Goal: Task Accomplishment & Management: Use online tool/utility

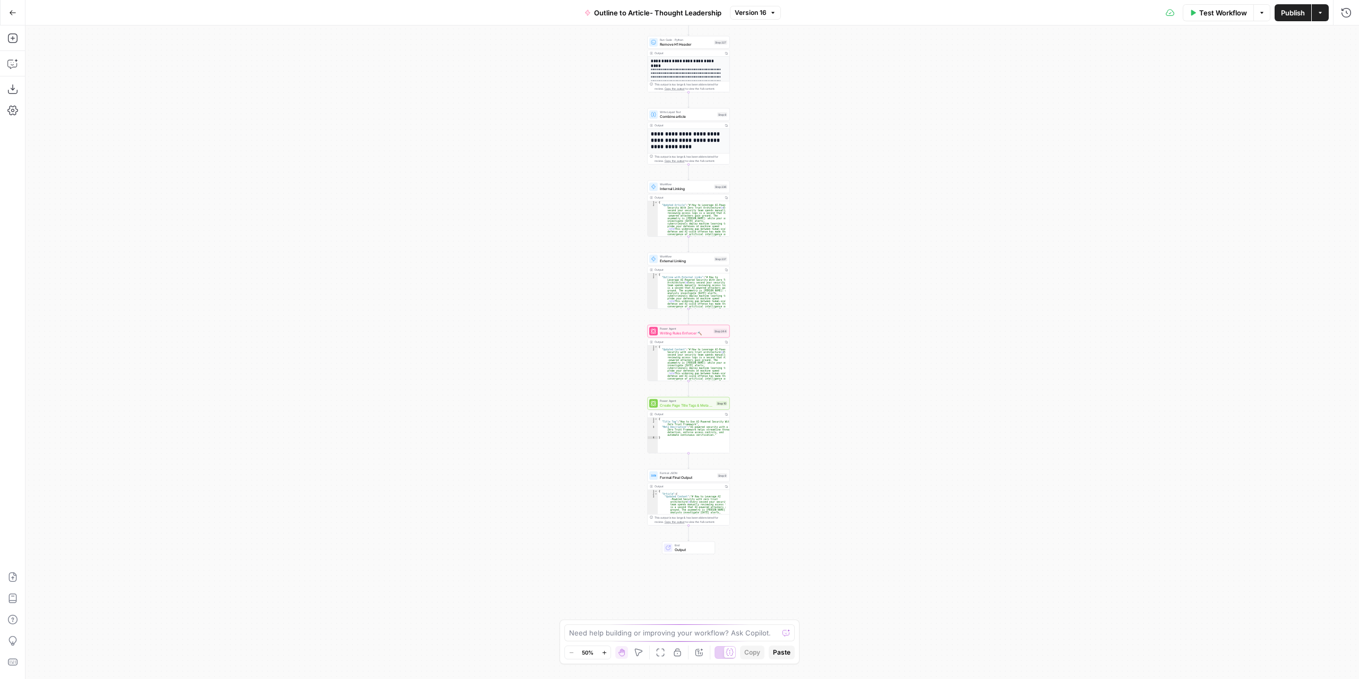
drag, startPoint x: 812, startPoint y: 413, endPoint x: 804, endPoint y: 255, distance: 157.8
click at [810, 207] on div "**********" at bounding box center [691, 351] width 1333 height 653
click at [784, 368] on div "**********" at bounding box center [691, 351] width 1333 height 653
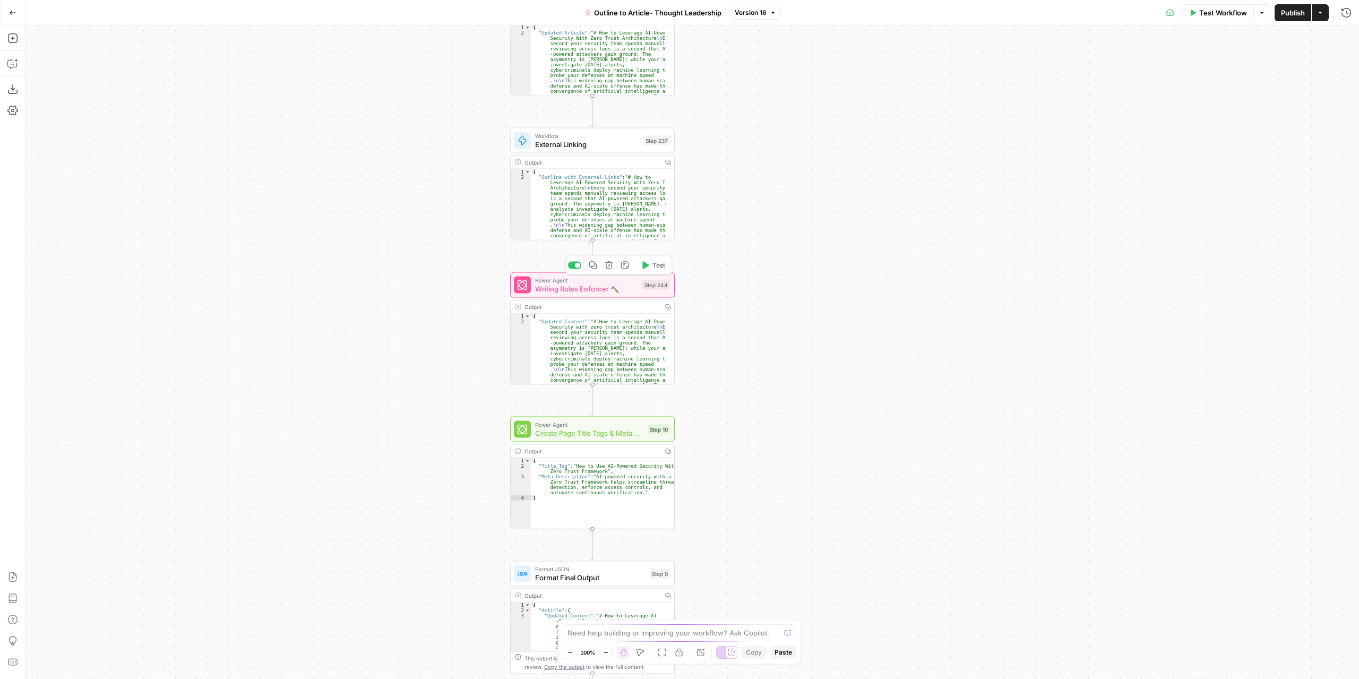
click at [573, 286] on span "Writing Rules Enforcer 🔨" at bounding box center [586, 288] width 103 height 11
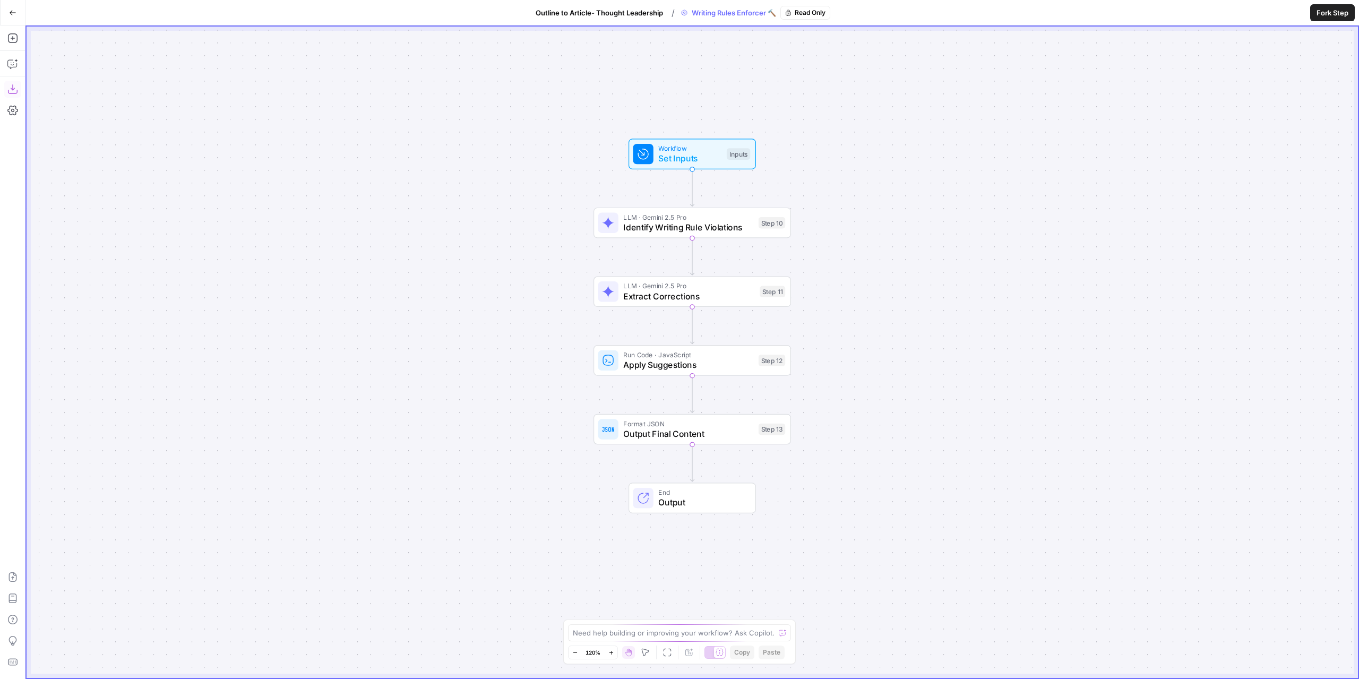
click at [11, 93] on icon "button" at bounding box center [12, 89] width 10 height 10
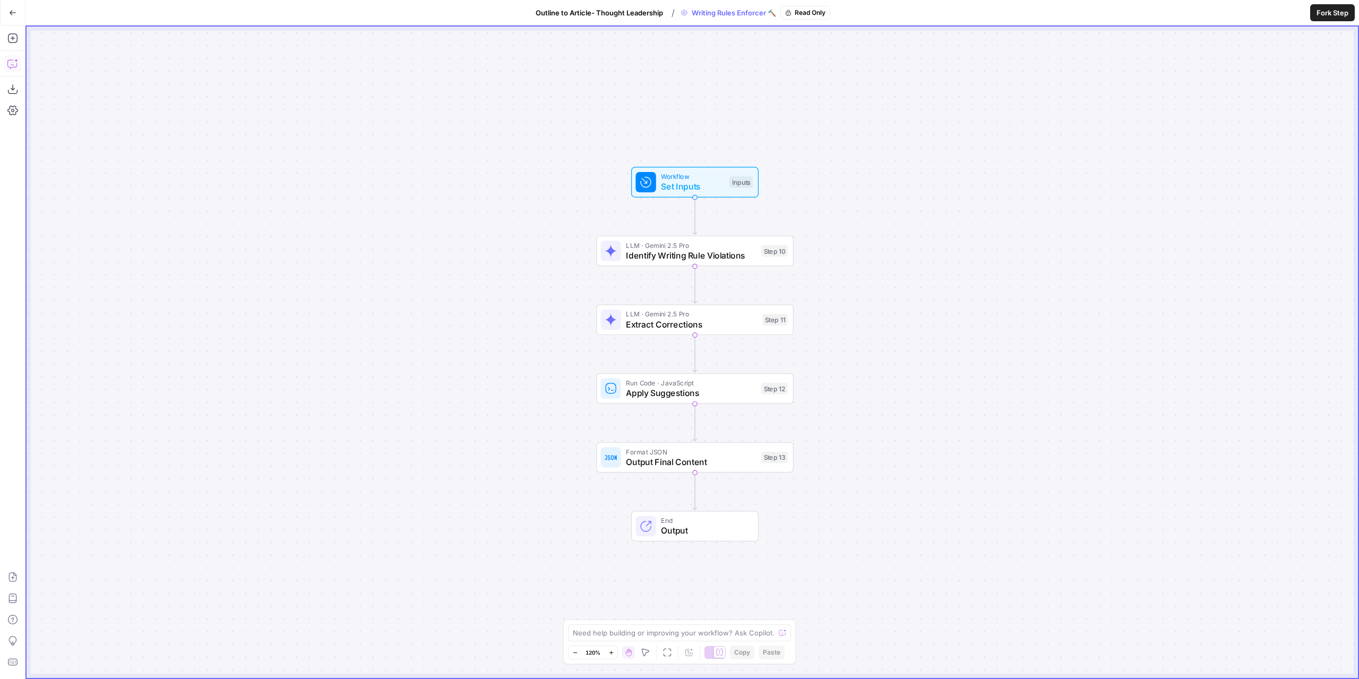
click at [19, 18] on button "Go Back" at bounding box center [12, 12] width 19 height 19
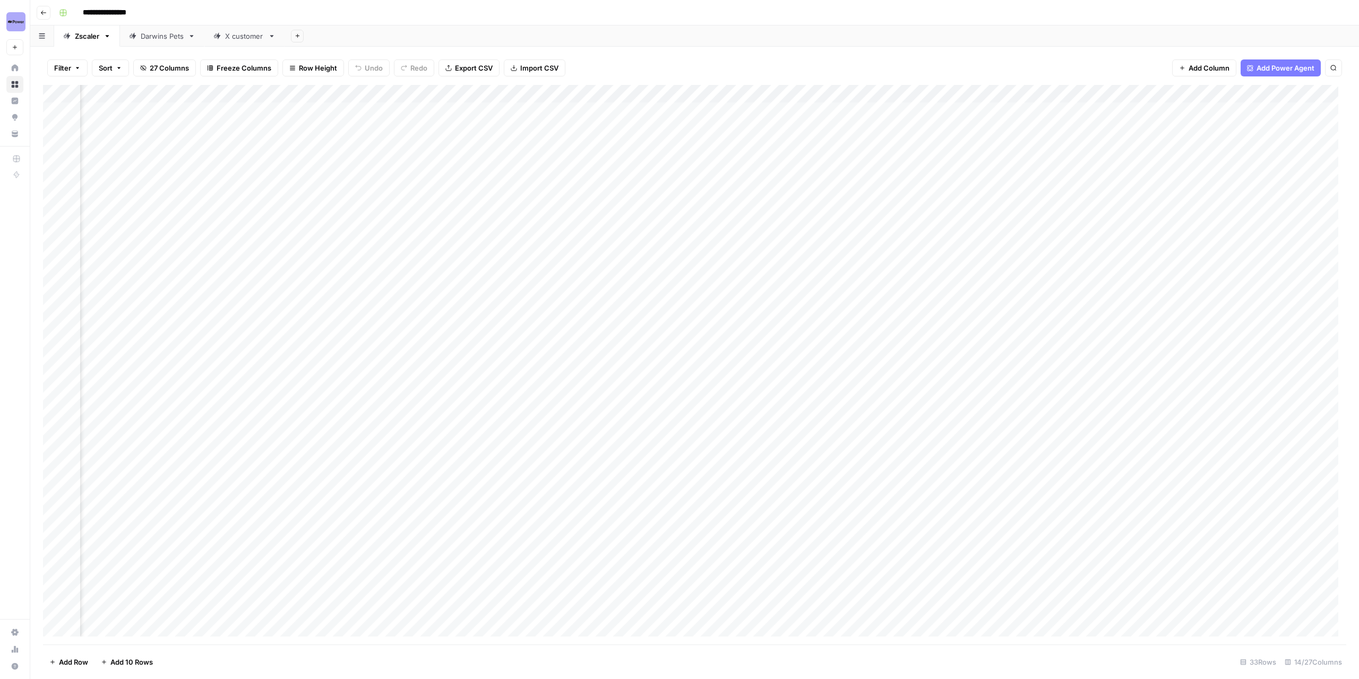
scroll to position [0, 321]
click at [1157, 94] on div "Add Column" at bounding box center [694, 365] width 1303 height 560
click at [1101, 199] on span "Edit Workflow" at bounding box center [1114, 198] width 93 height 11
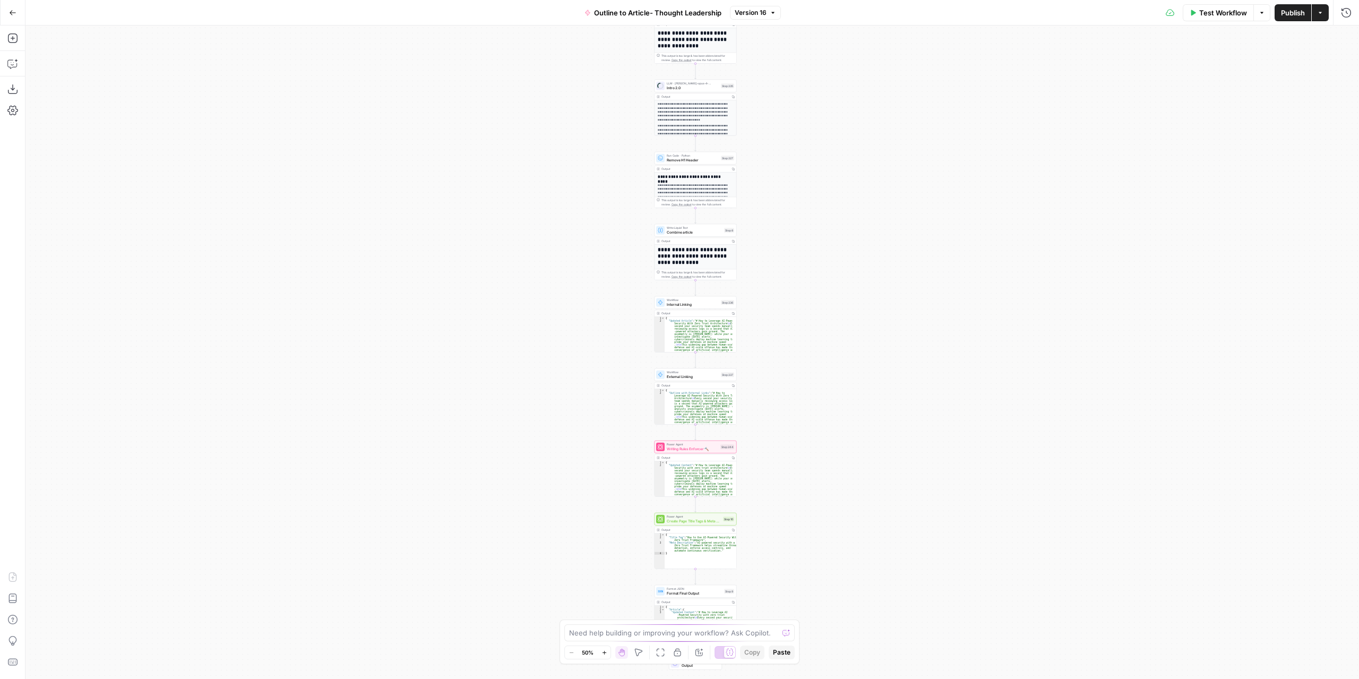
drag, startPoint x: 855, startPoint y: 454, endPoint x: 871, endPoint y: 219, distance: 235.6
click at [871, 219] on div "**********" at bounding box center [691, 351] width 1333 height 653
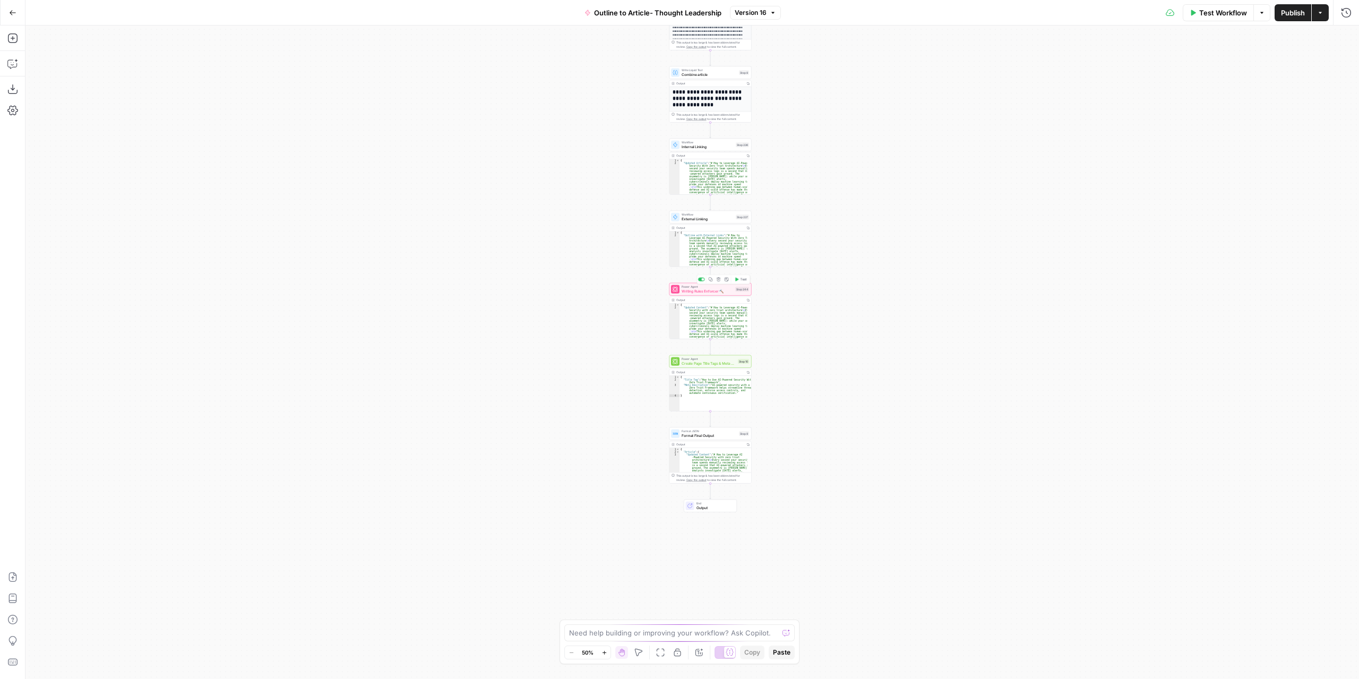
click at [722, 295] on div "Power Agent Writing Rules Enforcer 🔨 Step 244 Copy step Delete step Add Note Te…" at bounding box center [710, 289] width 82 height 13
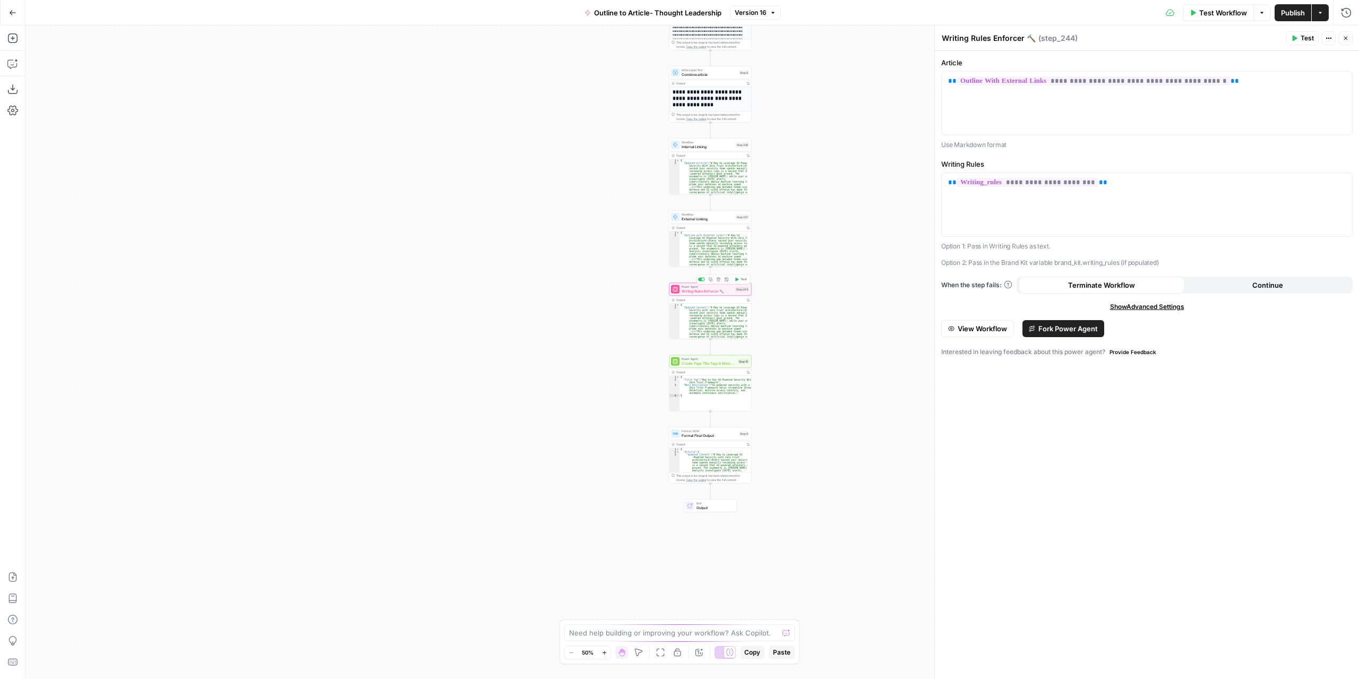
click at [715, 293] on span "Writing Rules Enforcer 🔨" at bounding box center [706, 290] width 51 height 5
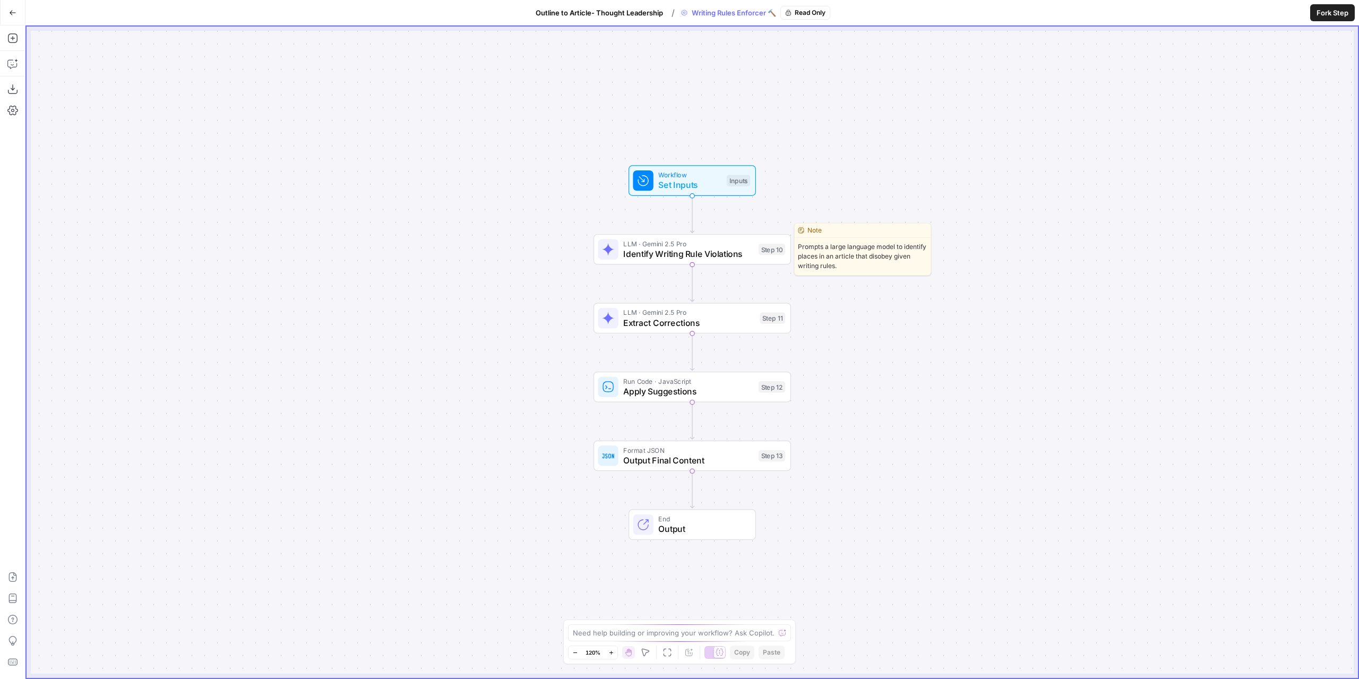
click at [738, 257] on span "Identify Writing Rule Violations" at bounding box center [688, 253] width 130 height 13
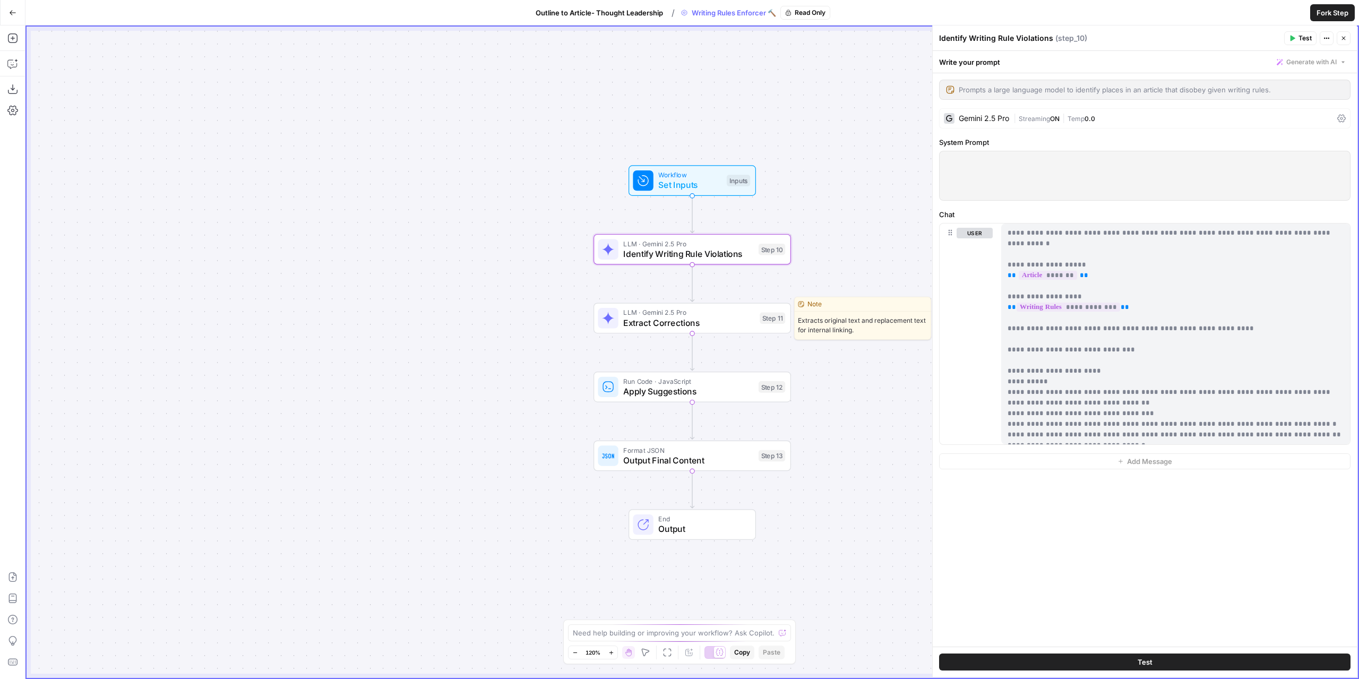
click at [717, 318] on span "Extract Corrections" at bounding box center [688, 322] width 131 height 13
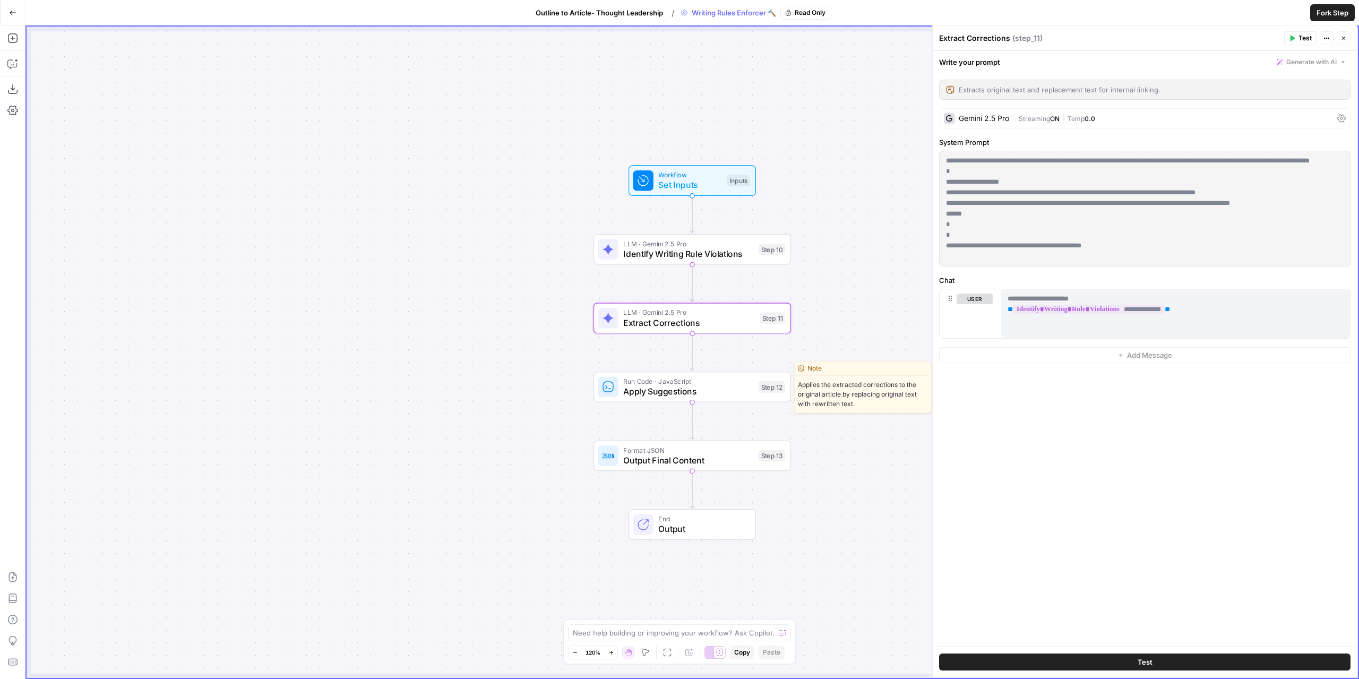
click at [731, 385] on span "Apply Suggestions" at bounding box center [688, 391] width 130 height 13
